Goal: Task Accomplishment & Management: Use online tool/utility

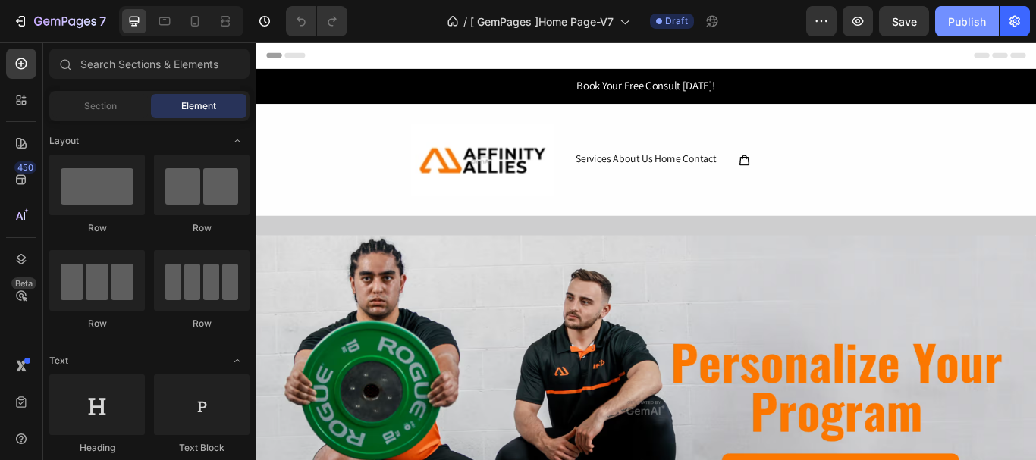
click at [976, 28] on div "Publish" at bounding box center [967, 22] width 38 height 16
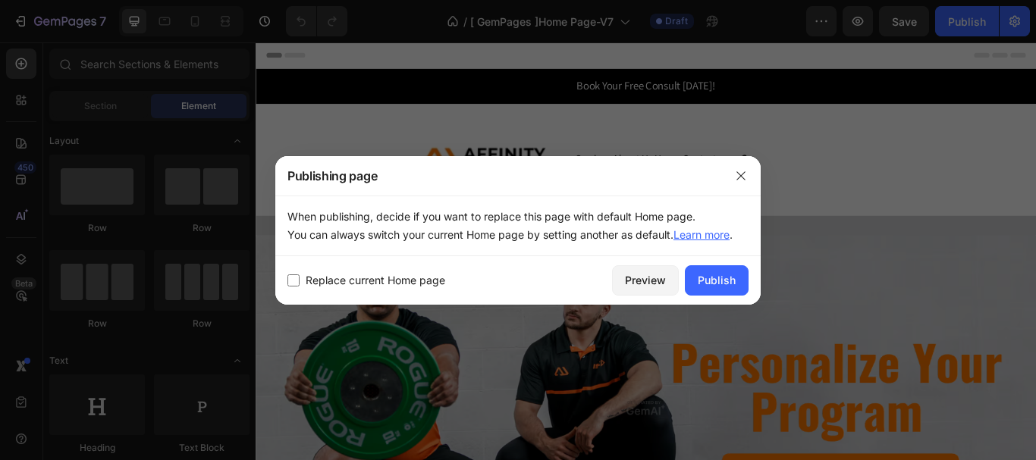
click at [296, 281] on input "checkbox" at bounding box center [294, 281] width 12 height 12
checkbox input "true"
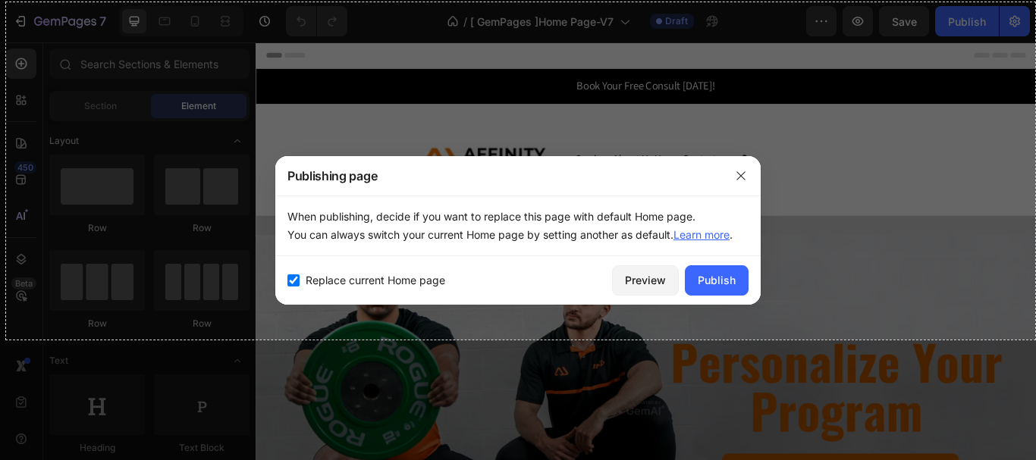
drag, startPoint x: 6, startPoint y: 2, endPoint x: 1035, endPoint y: 341, distance: 1083.6
click at [1035, 341] on div "1357 X 445" at bounding box center [518, 230] width 1036 height 460
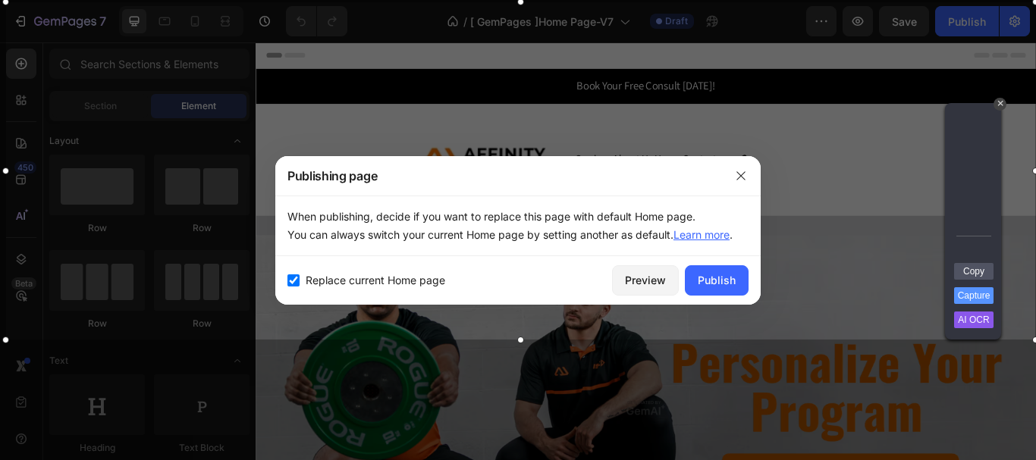
drag, startPoint x: 963, startPoint y: 173, endPoint x: 951, endPoint y: 68, distance: 105.5
click at [962, 171] on div "Arrow" at bounding box center [962, 174] width 20 height 18
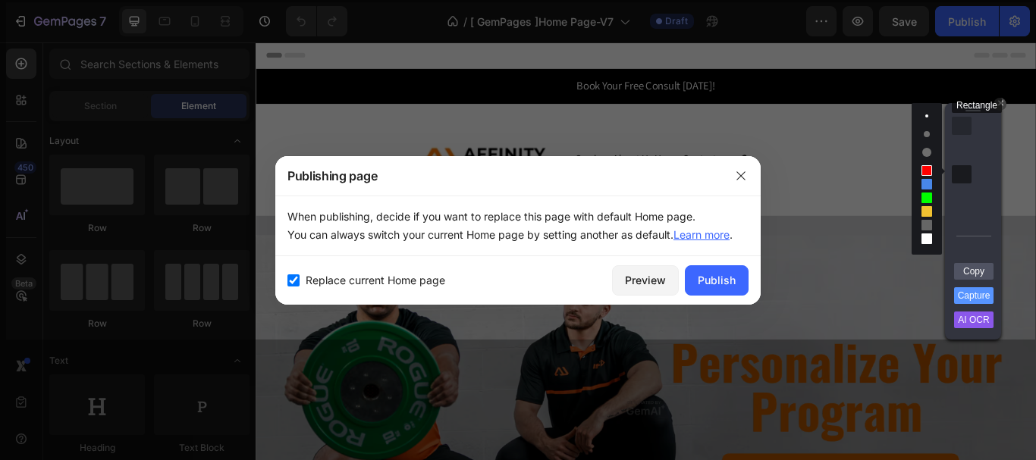
click at [958, 128] on div "Rectangle" at bounding box center [962, 126] width 20 height 18
click at [979, 296] on link "Capture" at bounding box center [973, 296] width 39 height 17
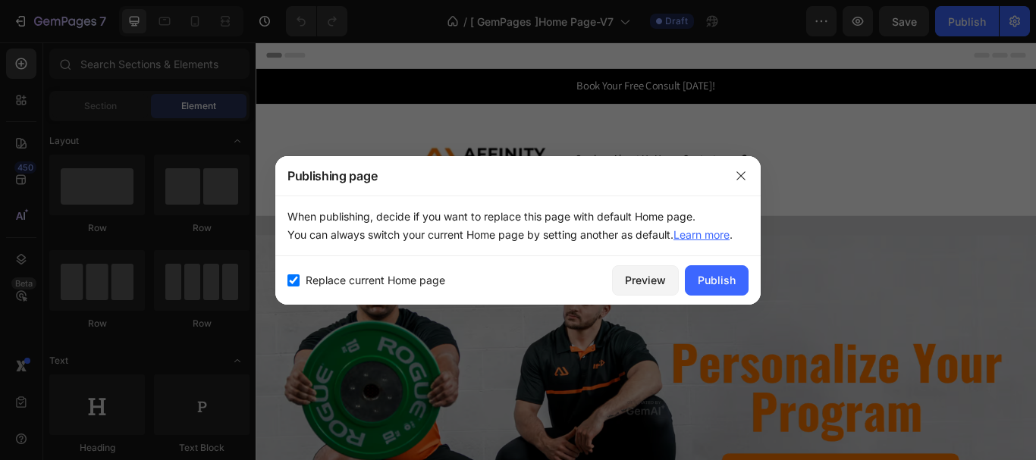
click at [810, 86] on div at bounding box center [518, 230] width 1036 height 460
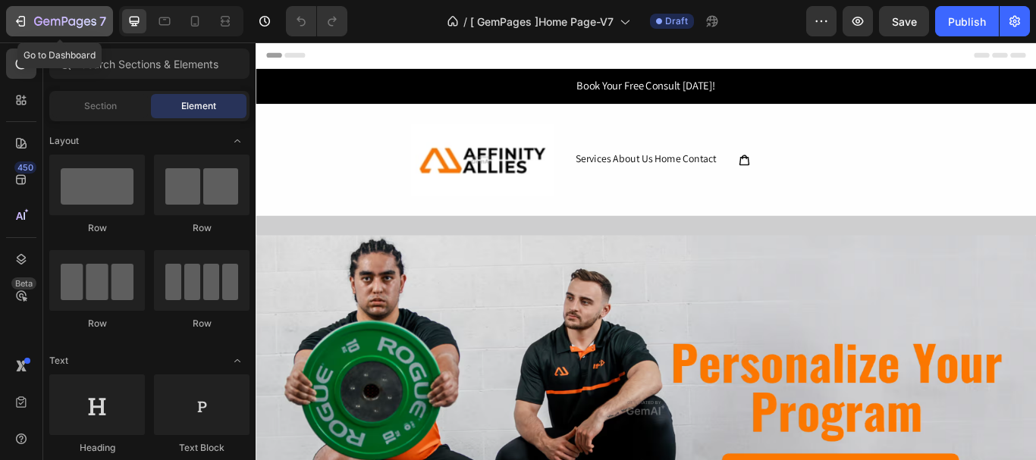
click at [21, 24] on icon "button" at bounding box center [20, 21] width 15 height 15
